Goal: Information Seeking & Learning: Learn about a topic

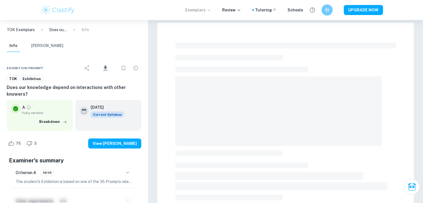
click at [207, 11] on p "Exemplars" at bounding box center [198, 10] width 26 height 6
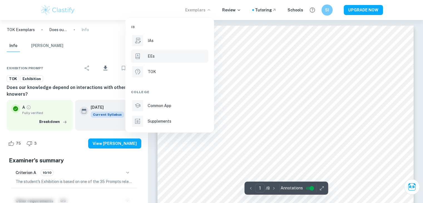
click at [157, 56] on div "EEs" at bounding box center [177, 56] width 59 height 6
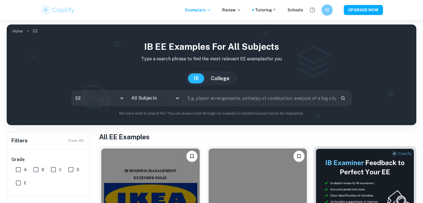
scroll to position [133, 0]
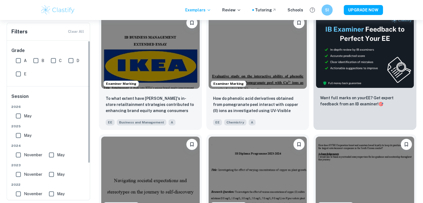
click at [17, 60] on input "A" at bounding box center [18, 60] width 11 height 11
checkbox input "true"
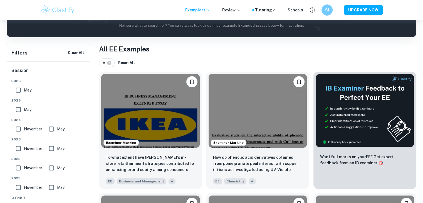
scroll to position [0, 0]
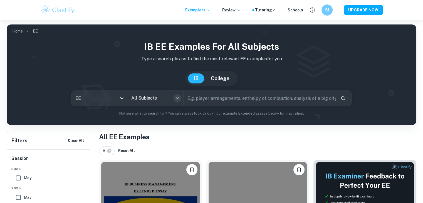
click at [176, 100] on icon "Open" at bounding box center [177, 98] width 7 height 7
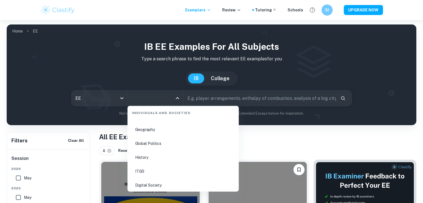
scroll to position [685, 0]
click at [139, 160] on li "History" at bounding box center [182, 156] width 107 height 13
type input "History"
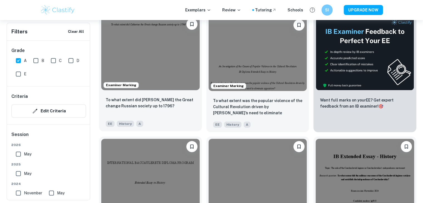
scroll to position [201, 0]
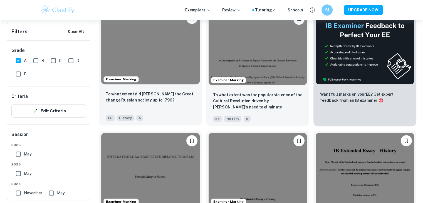
click at [149, 78] on img at bounding box center [150, 48] width 98 height 74
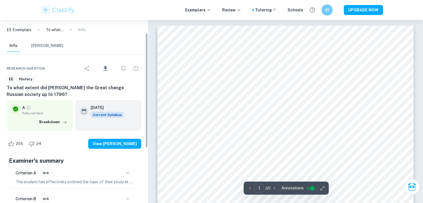
scroll to position [30, 0]
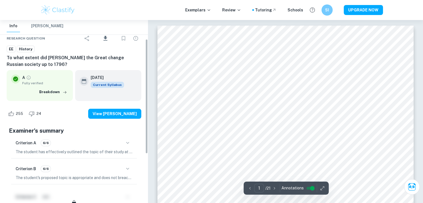
click at [127, 168] on icon "button" at bounding box center [127, 168] width 7 height 7
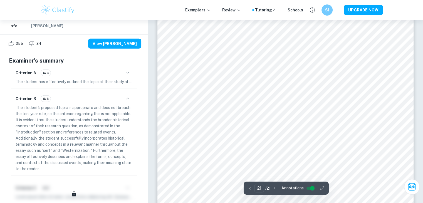
scroll to position [7699, 0]
type input "16"
